Goal: Find contact information: Find contact information

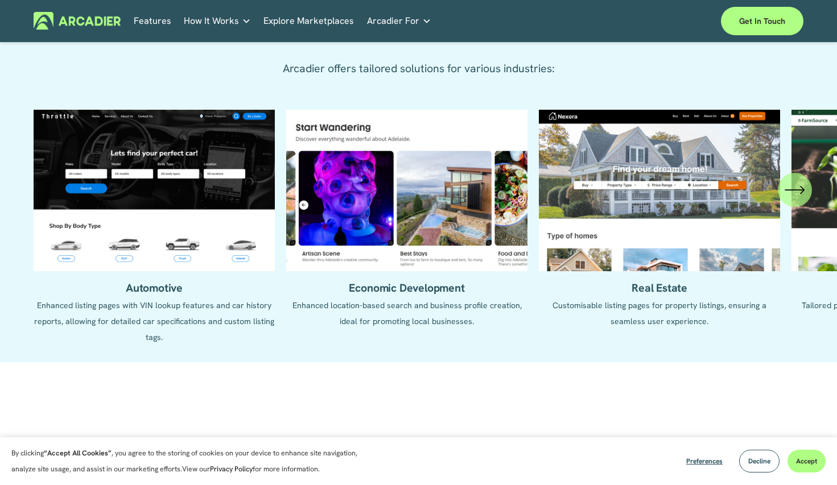
scroll to position [1215, 0]
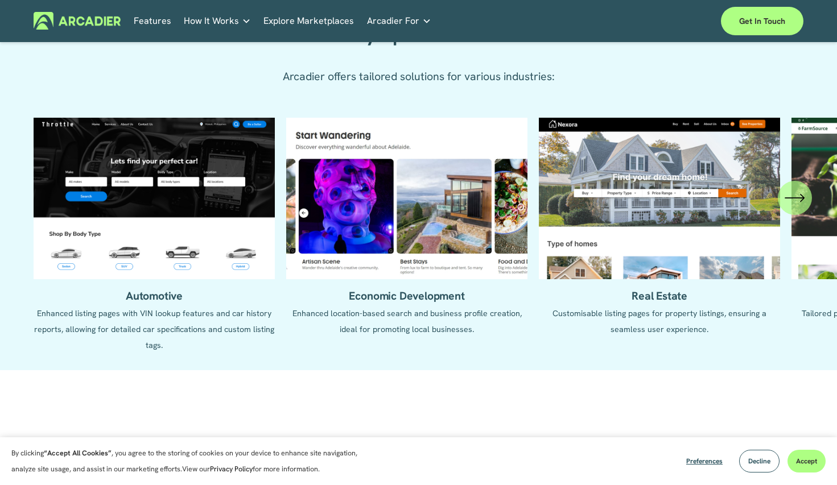
click at [789, 203] on icon "\a \a \a Next\a \a" at bounding box center [795, 198] width 20 height 20
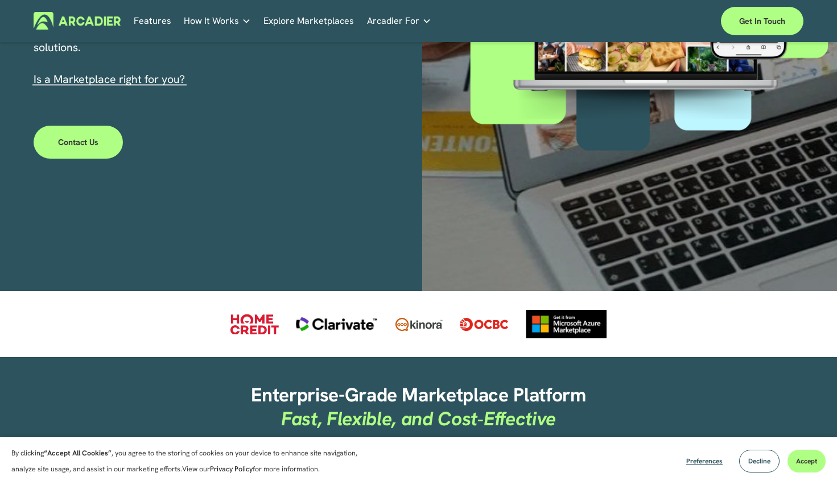
scroll to position [0, 0]
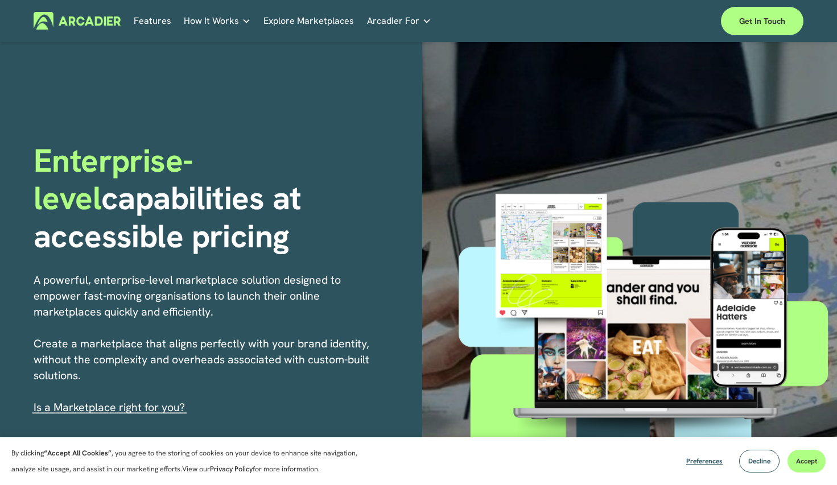
click at [293, 17] on link "Explore Marketplaces" at bounding box center [308, 21] width 90 height 18
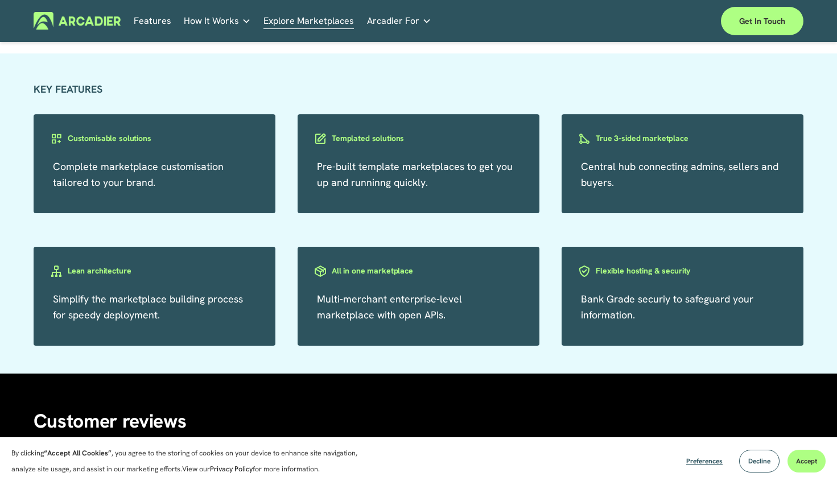
scroll to position [1893, 0]
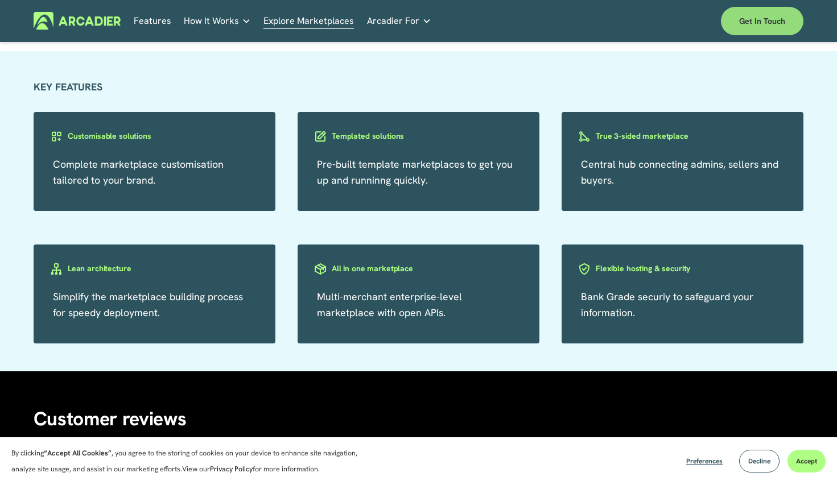
click at [759, 33] on link "Get in touch" at bounding box center [762, 21] width 83 height 28
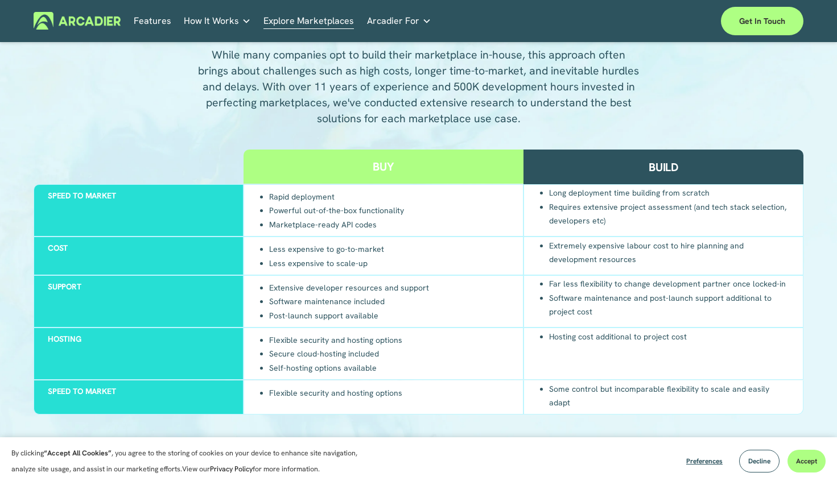
scroll to position [1011, 0]
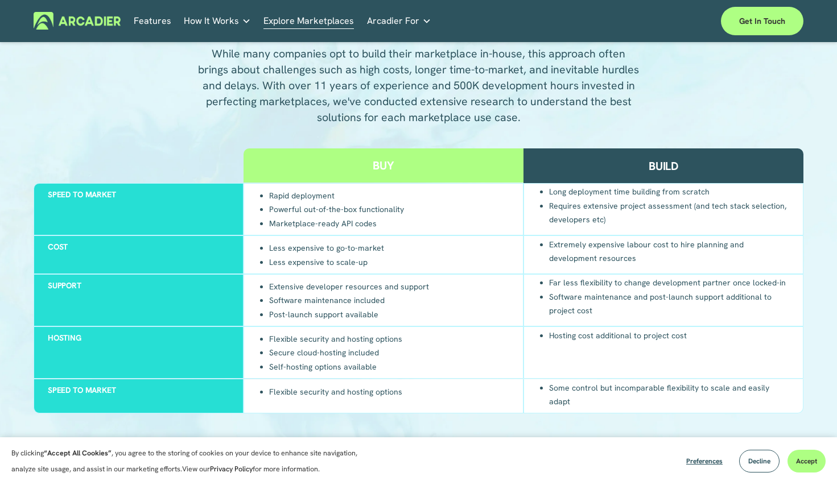
click at [108, 21] on img at bounding box center [77, 21] width 87 height 18
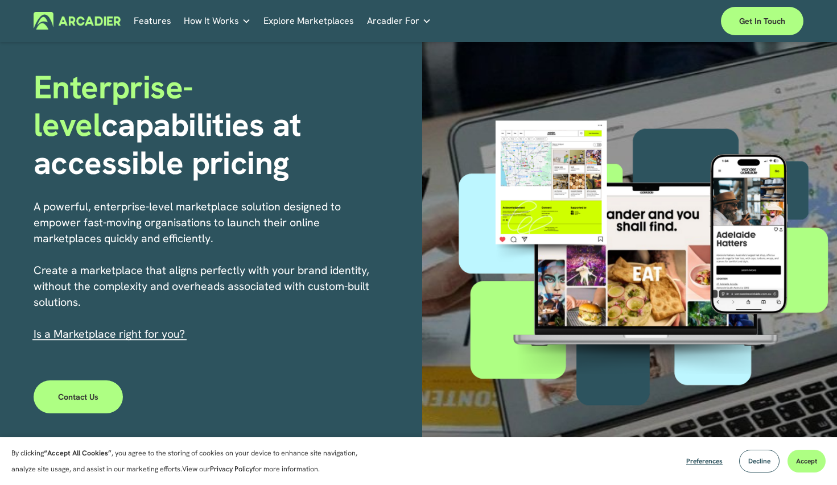
scroll to position [75, 0]
